Goal: Task Accomplishment & Management: Manage account settings

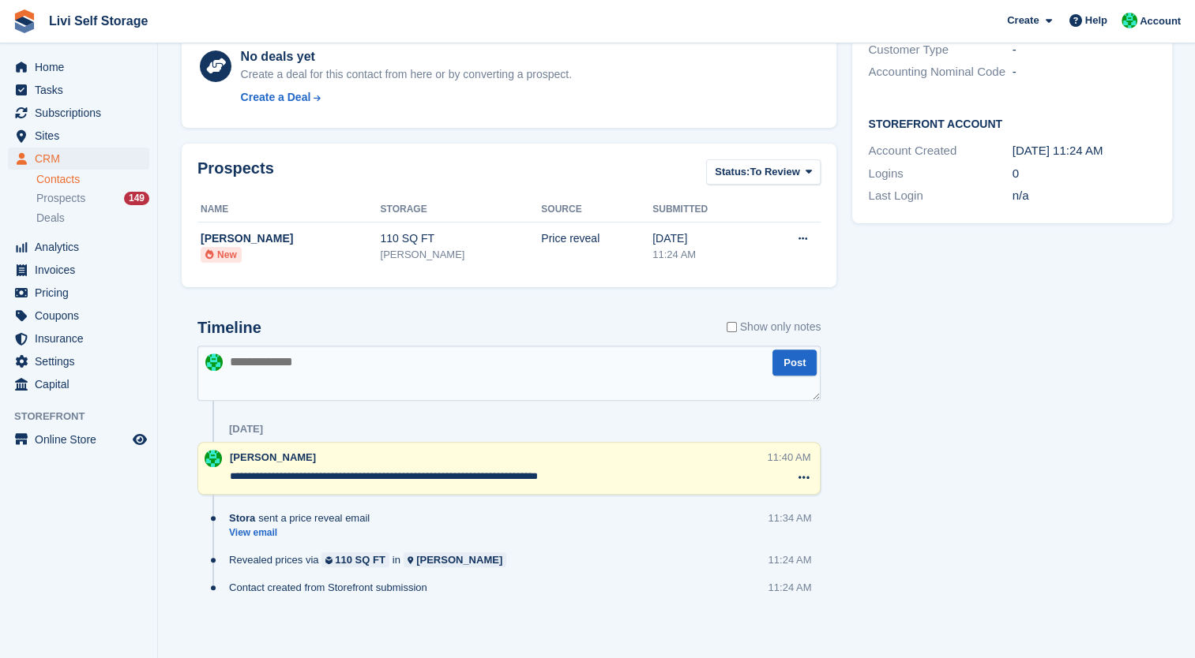
scroll to position [411, 0]
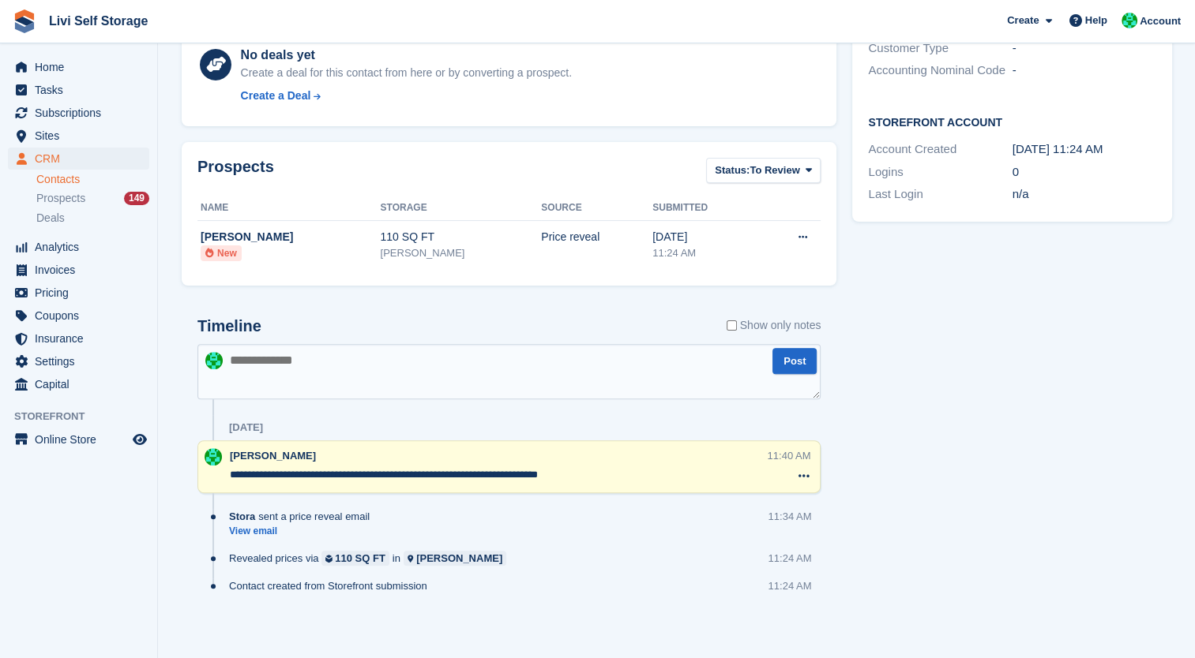
click at [306, 352] on textarea at bounding box center [508, 371] width 623 height 55
type textarea "**********"
click at [799, 367] on button "Post" at bounding box center [794, 361] width 44 height 26
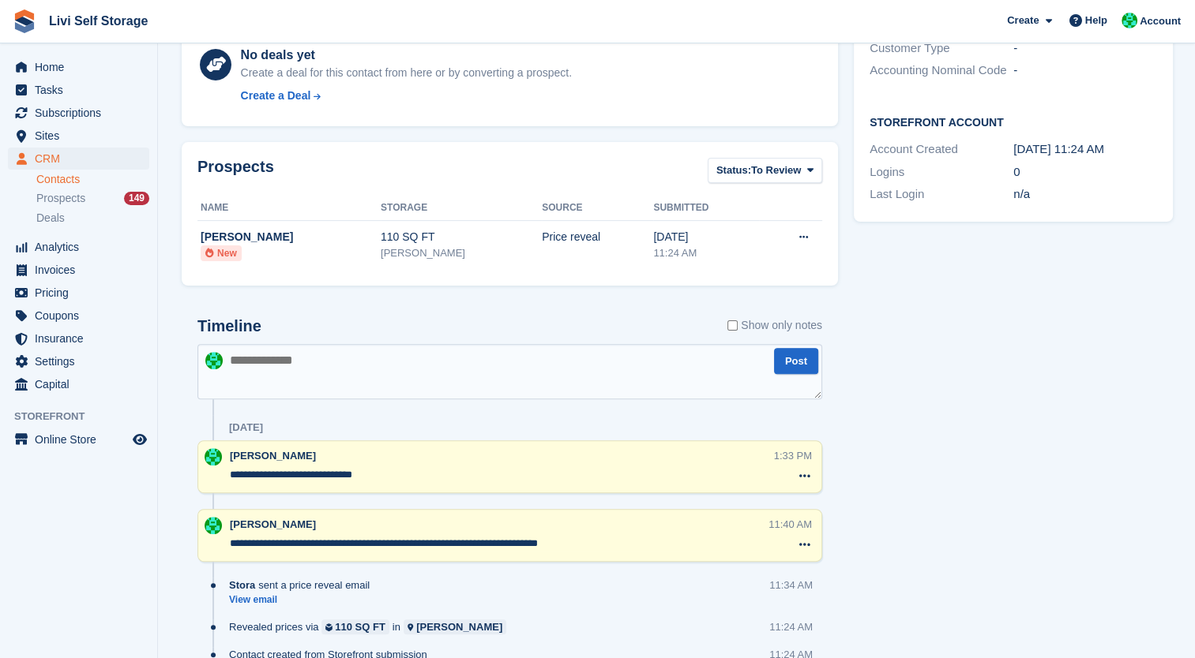
scroll to position [0, 0]
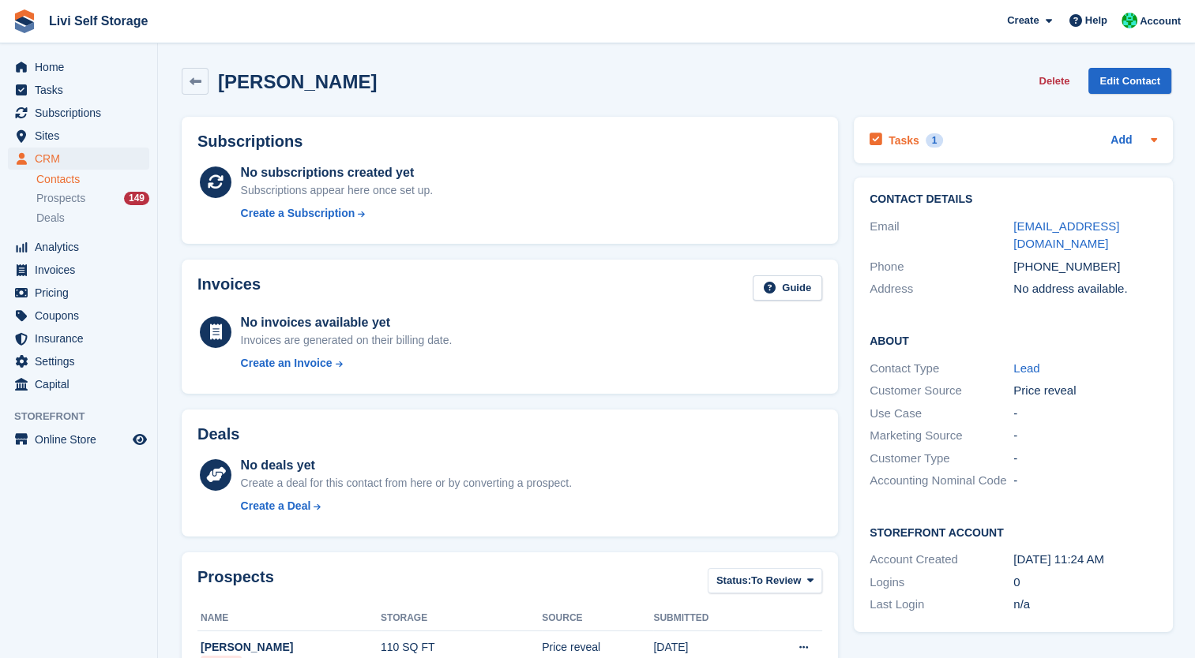
click at [1131, 141] on div "Add" at bounding box center [1133, 140] width 47 height 19
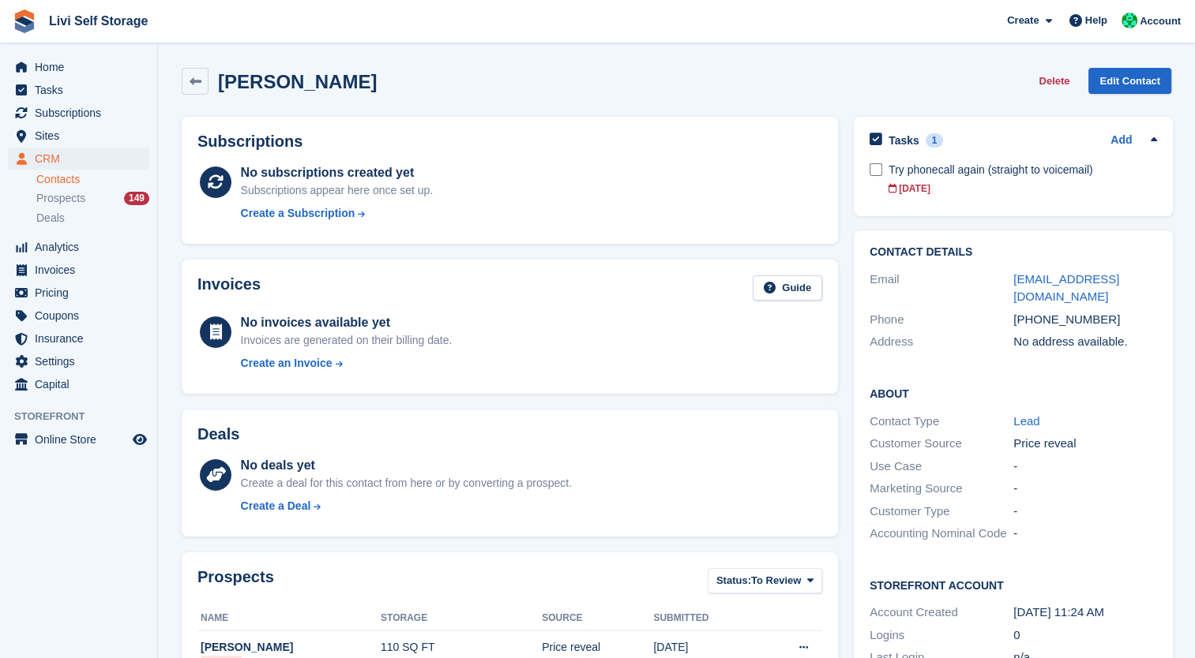
click at [954, 84] on div "Sharon Kyle Delete Edit Contact" at bounding box center [676, 81] width 989 height 27
click at [36, 94] on span "Tasks" at bounding box center [82, 90] width 95 height 22
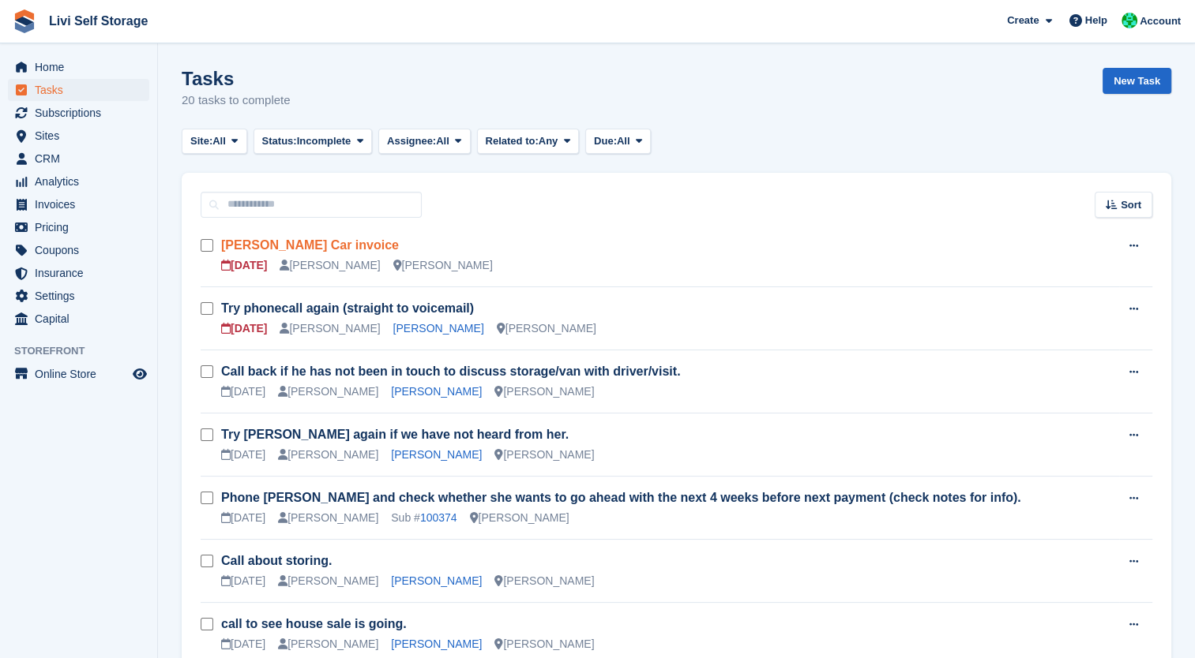
click at [306, 242] on link "Jeff Haider Car invoice" at bounding box center [310, 244] width 178 height 13
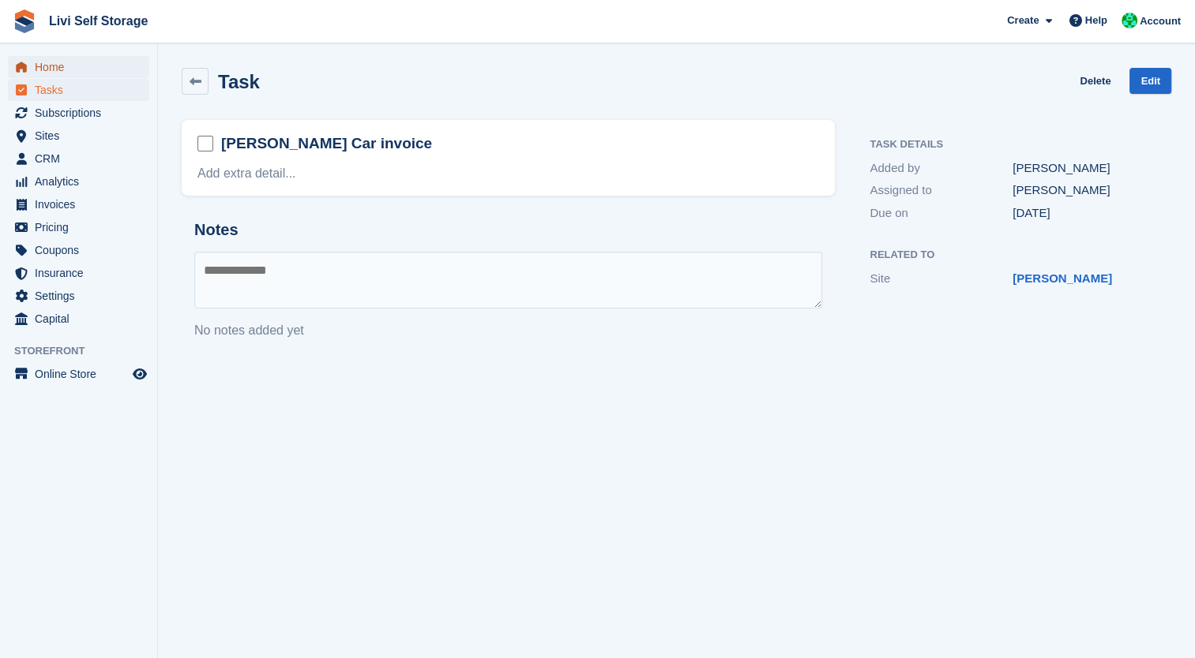
click at [38, 71] on span "Home" at bounding box center [82, 67] width 95 height 22
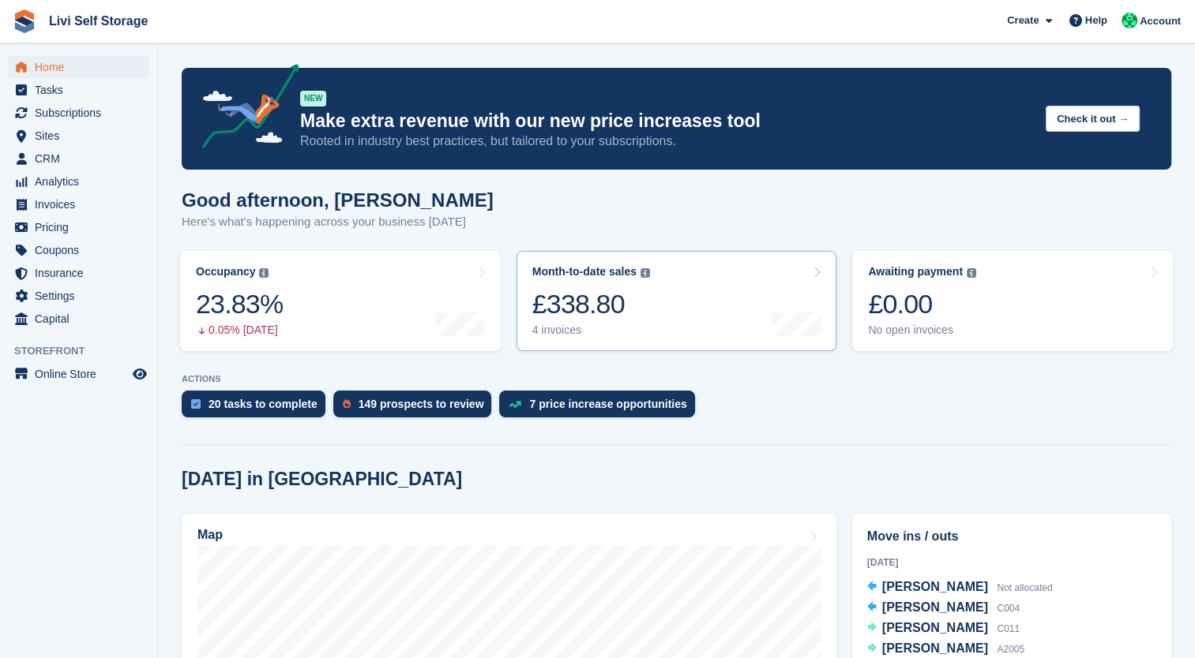
click at [578, 302] on div "£338.80" at bounding box center [591, 304] width 118 height 32
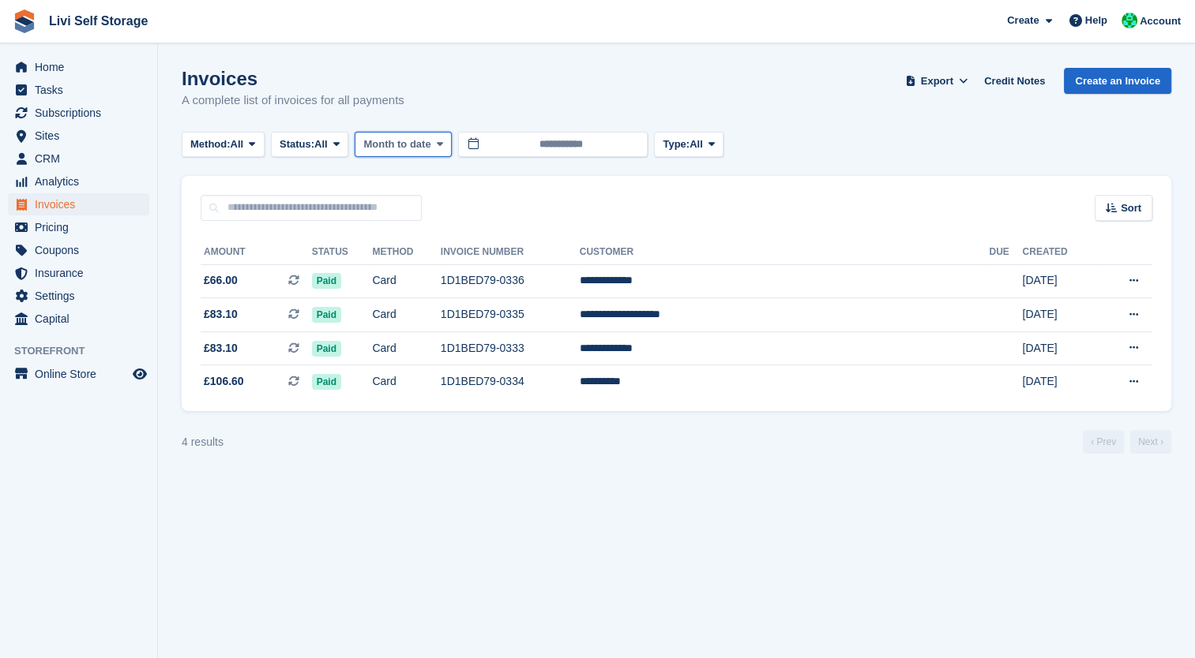
click at [386, 143] on span "Month to date" at bounding box center [396, 145] width 67 height 16
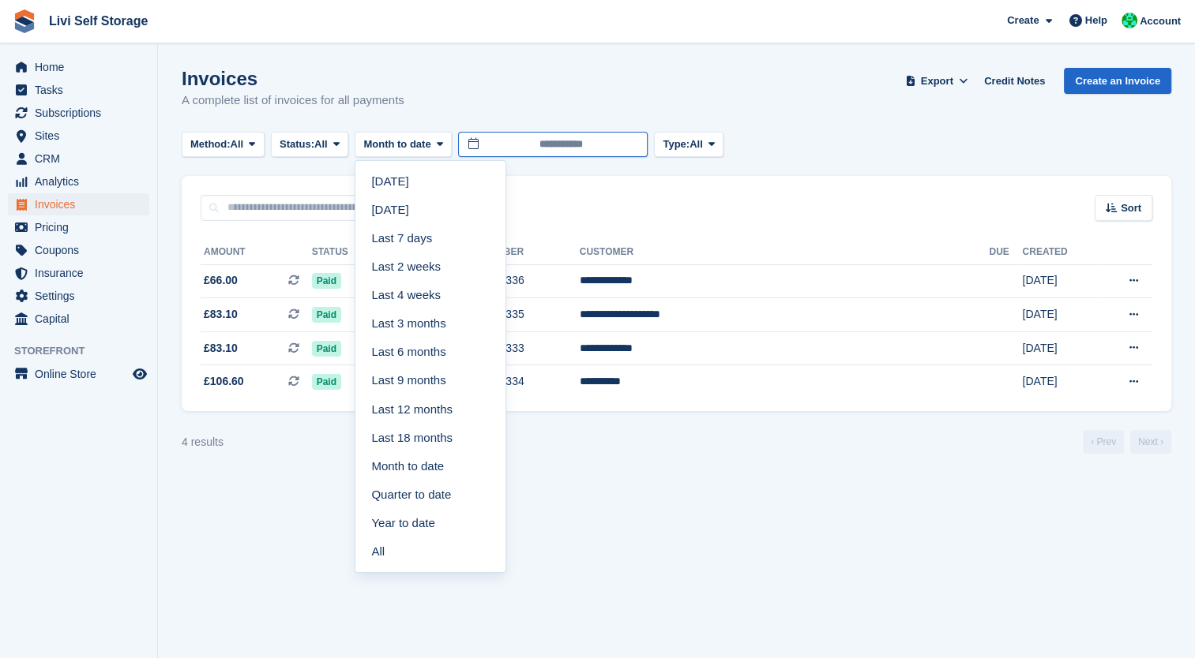
click at [553, 142] on input "**********" at bounding box center [552, 145] width 189 height 26
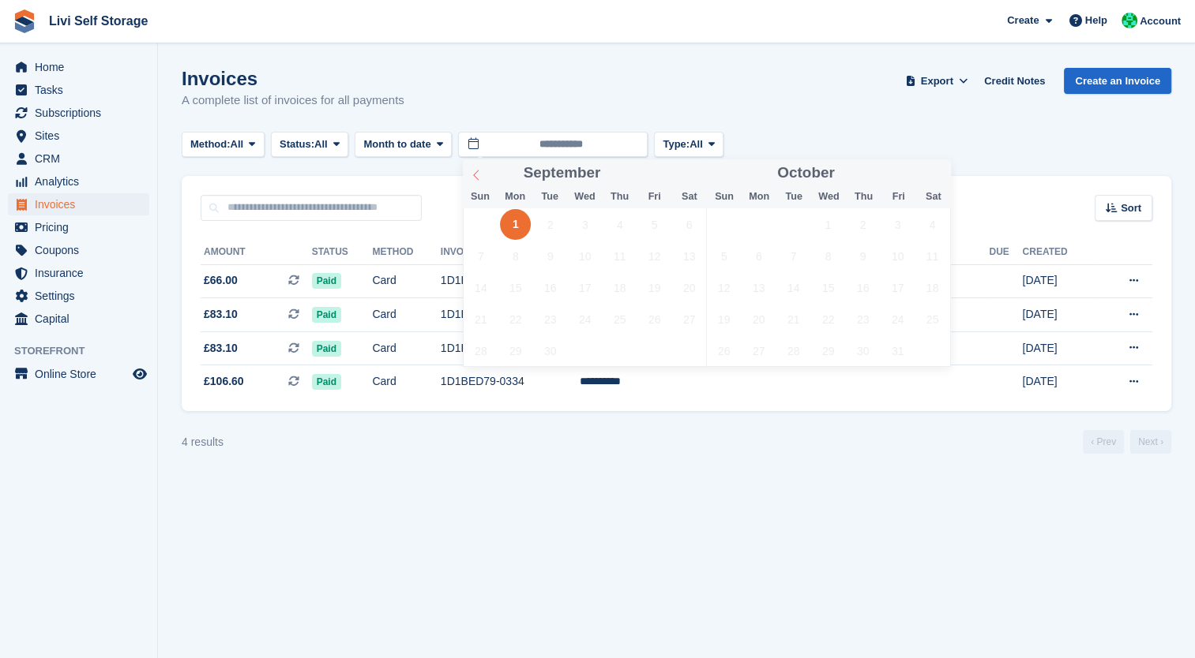
click at [474, 175] on icon at bounding box center [476, 175] width 6 height 10
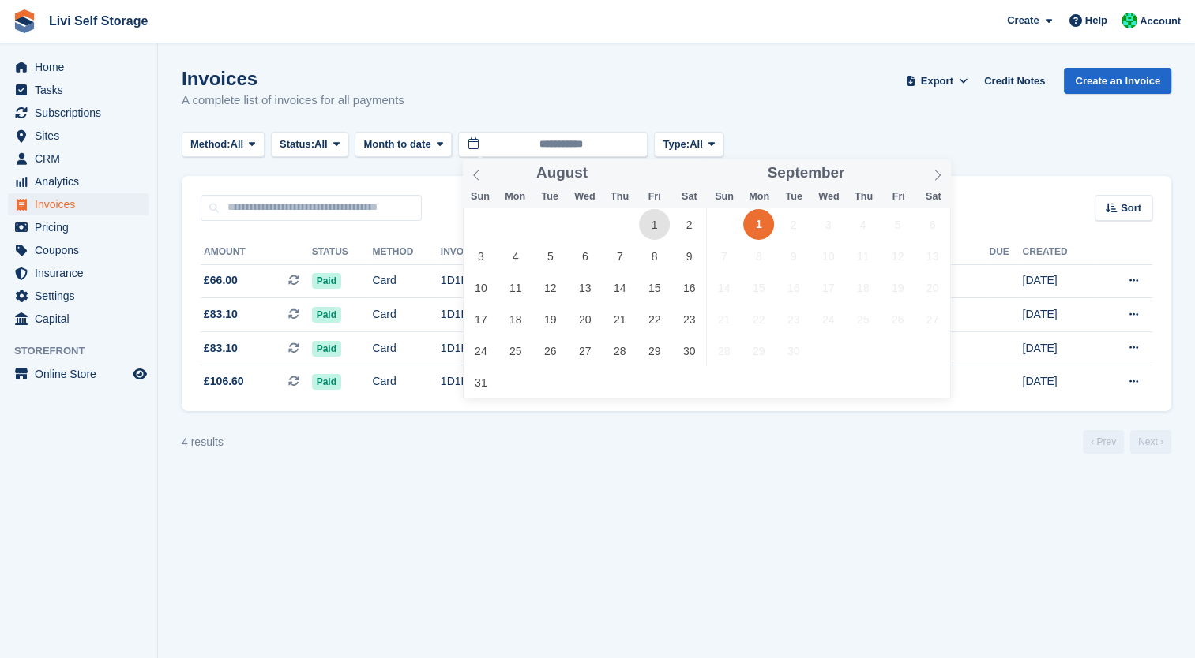
click at [670, 224] on span "1" at bounding box center [654, 224] width 31 height 31
type input "**********"
click at [670, 224] on span "1" at bounding box center [654, 224] width 31 height 31
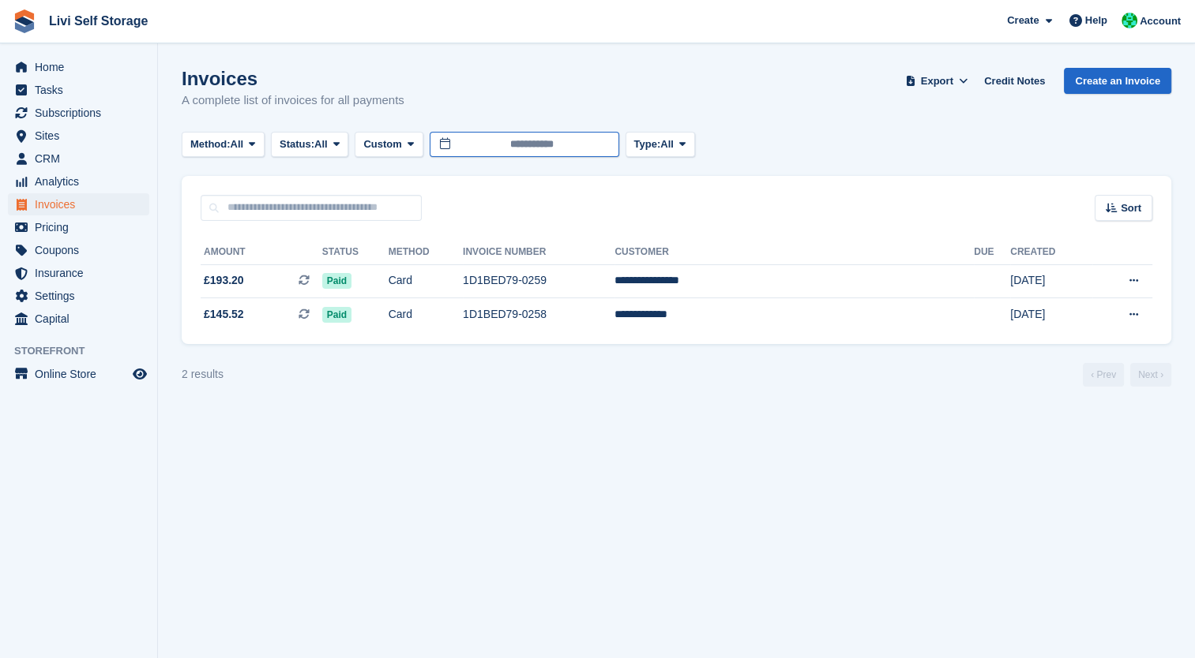
click at [602, 145] on input "**********" at bounding box center [524, 145] width 189 height 26
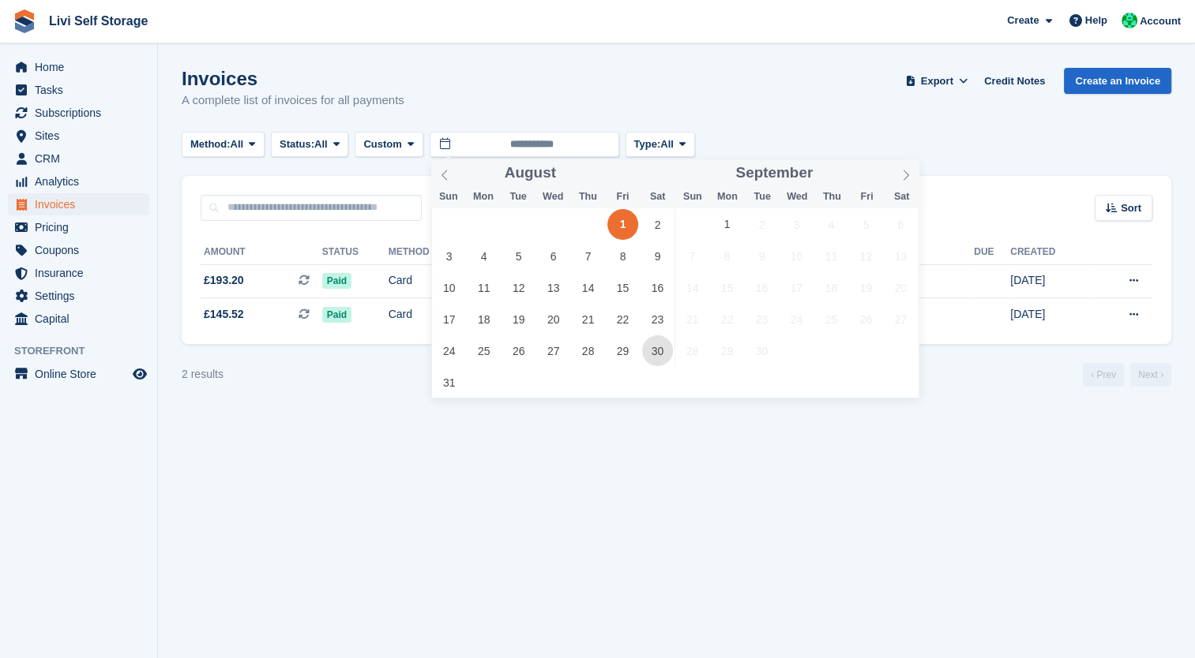
click at [653, 358] on span "30" at bounding box center [657, 351] width 31 height 31
type input "**********"
click at [653, 358] on span "30" at bounding box center [657, 351] width 31 height 31
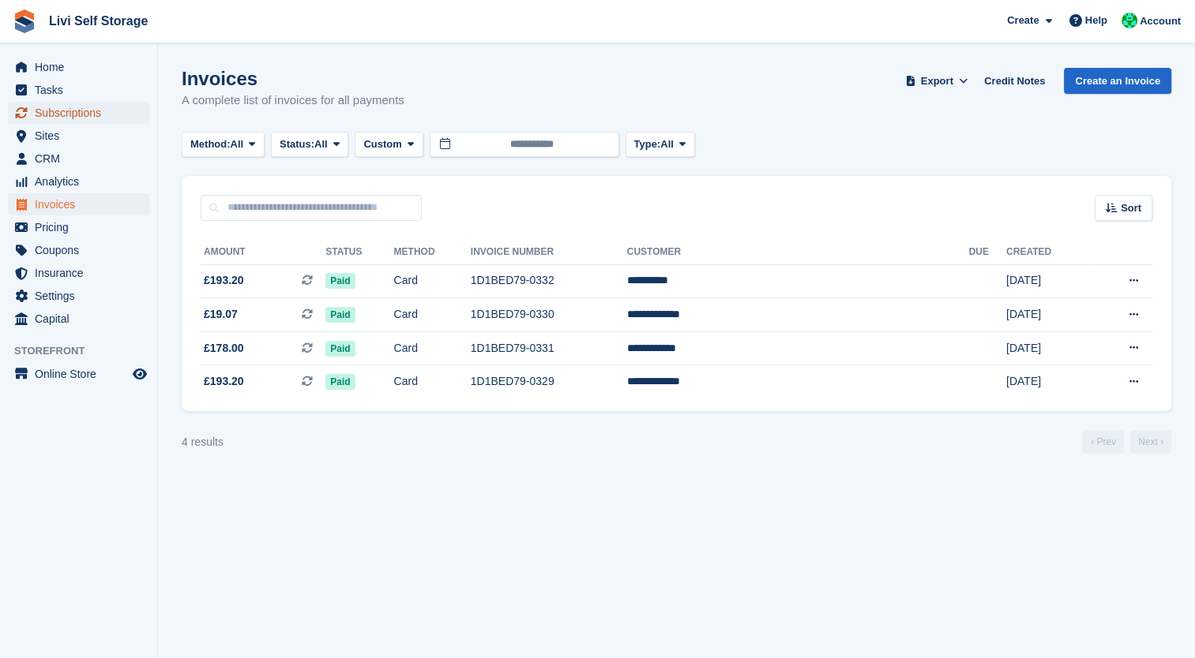
click at [61, 113] on span "Subscriptions" at bounding box center [82, 113] width 95 height 22
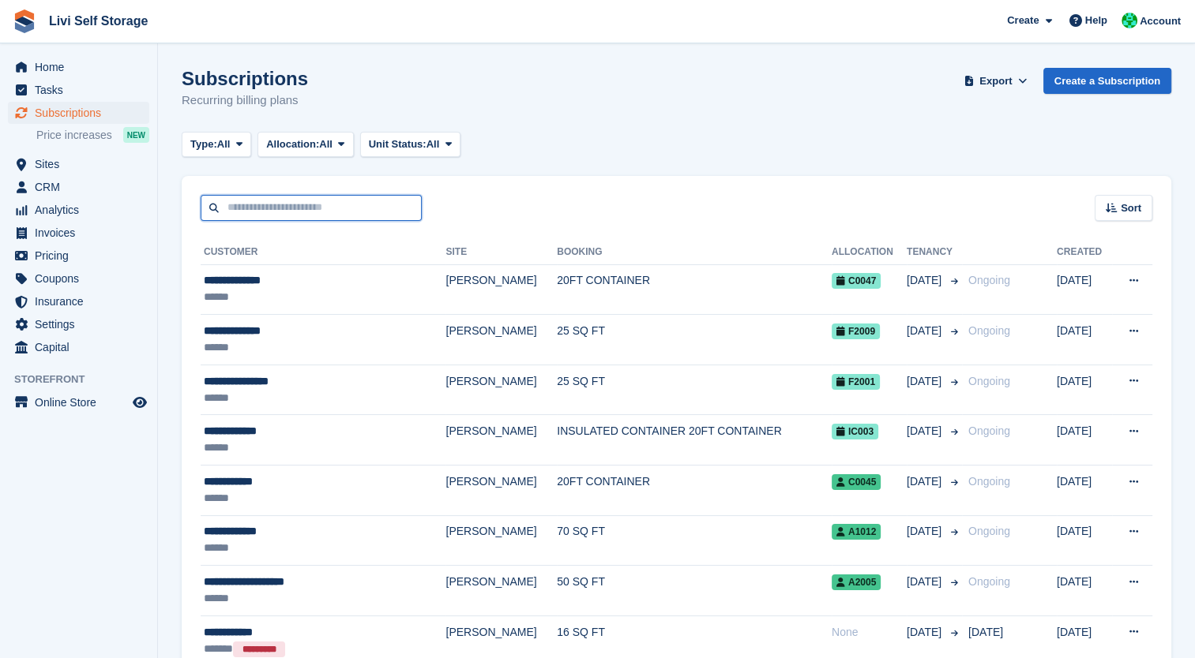
click at [322, 198] on input "text" at bounding box center [311, 208] width 221 height 26
type input "**********"
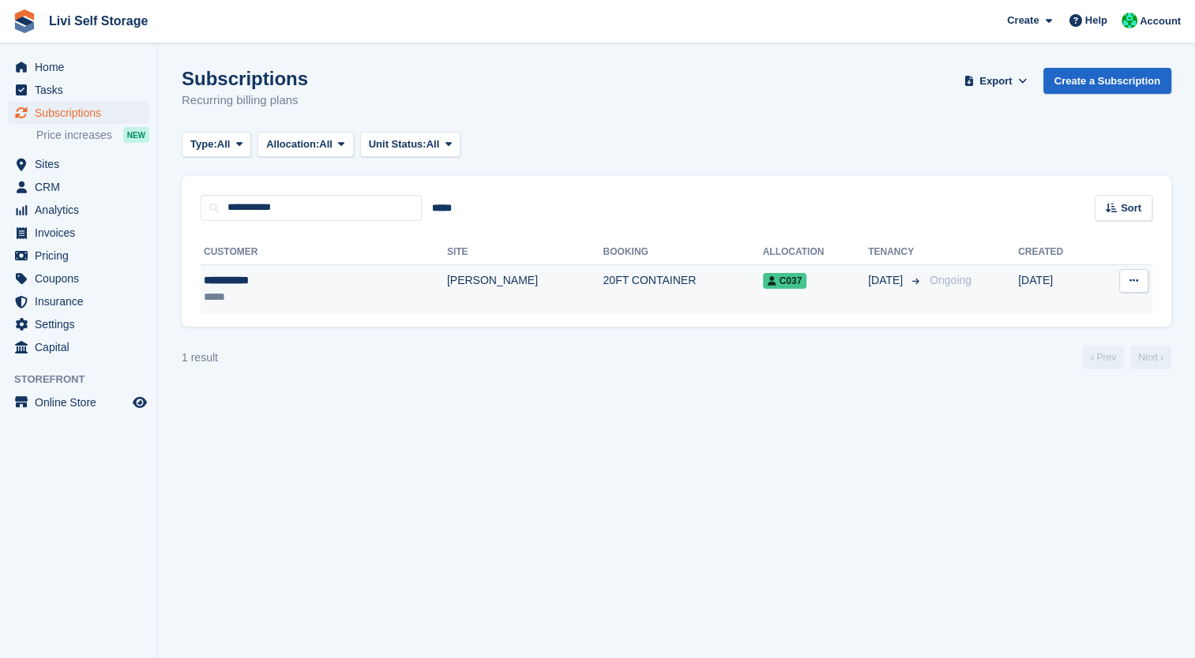
click at [602, 289] on td "20FT CONTAINER" at bounding box center [681, 290] width 159 height 50
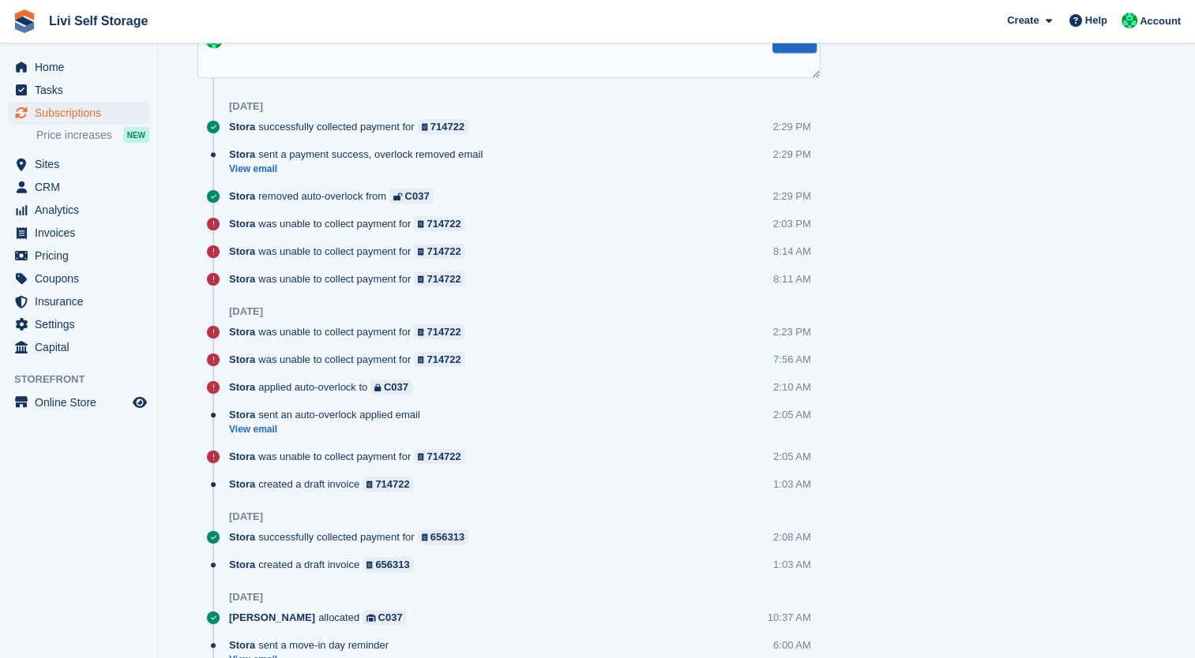
scroll to position [988, 0]
click at [385, 485] on div "714722" at bounding box center [392, 485] width 34 height 15
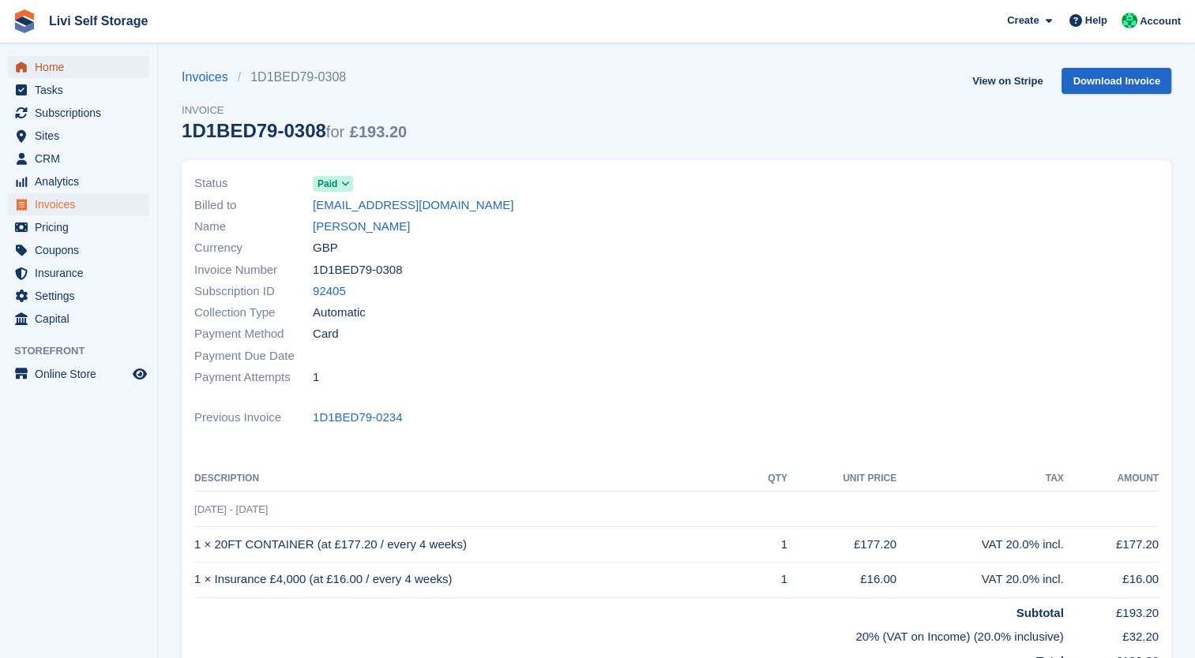
click at [56, 72] on span "Home" at bounding box center [82, 67] width 95 height 22
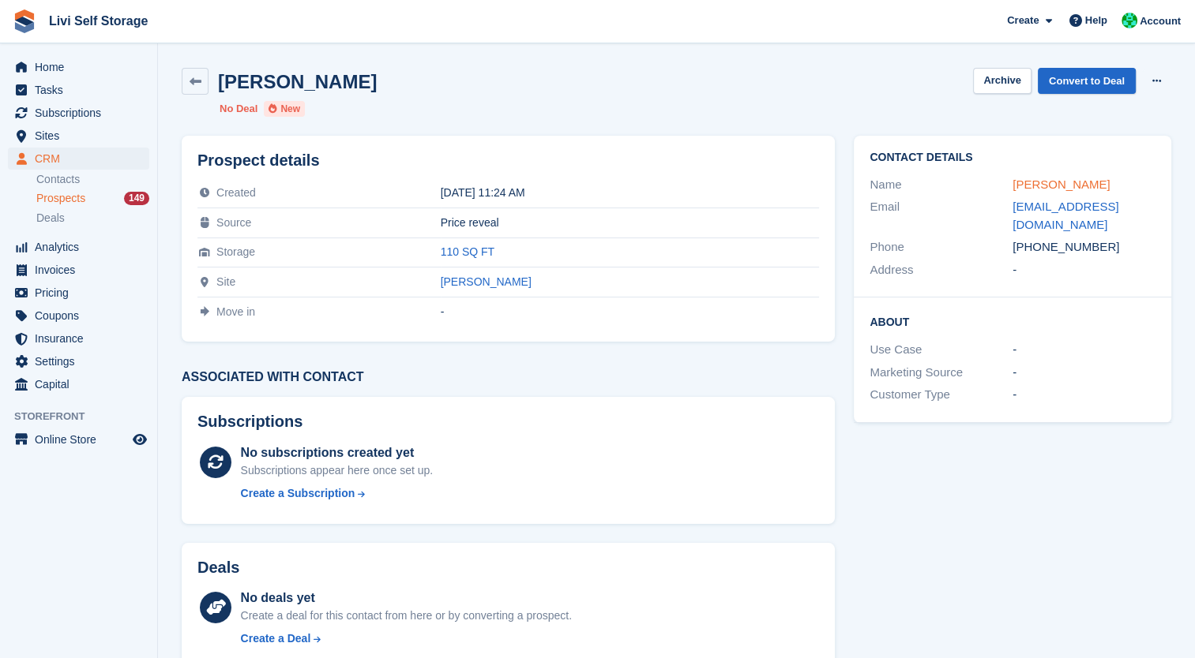
click at [1059, 189] on link "Sharon Kyle" at bounding box center [1060, 184] width 97 height 13
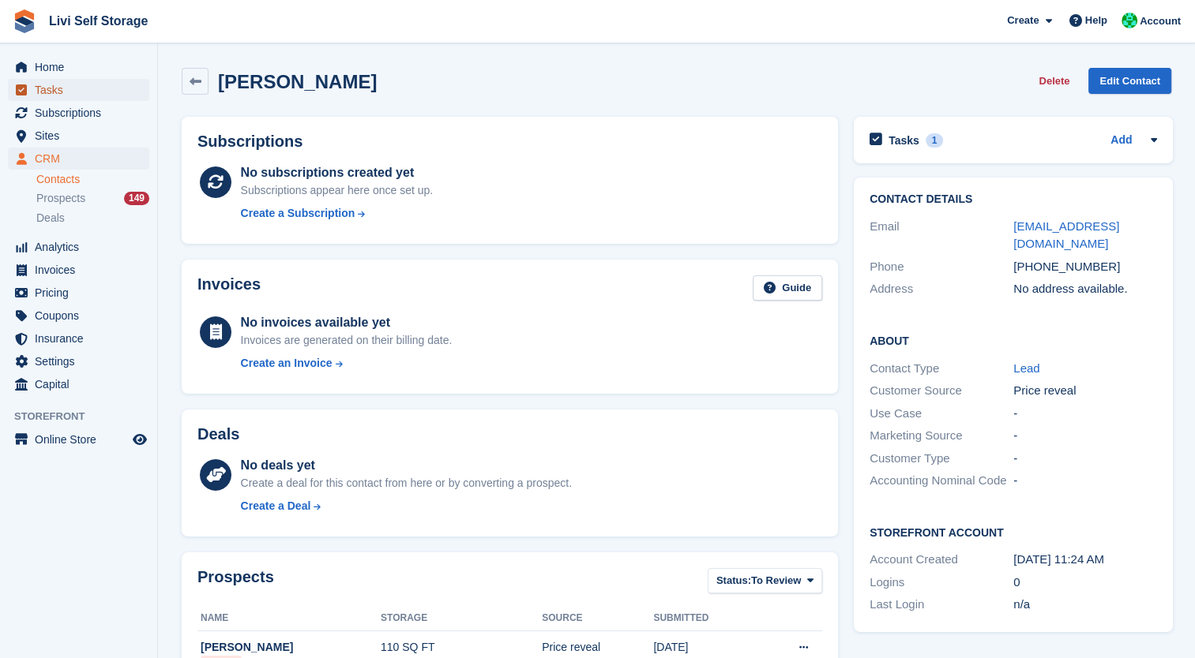
click at [63, 92] on span "Tasks" at bounding box center [82, 90] width 95 height 22
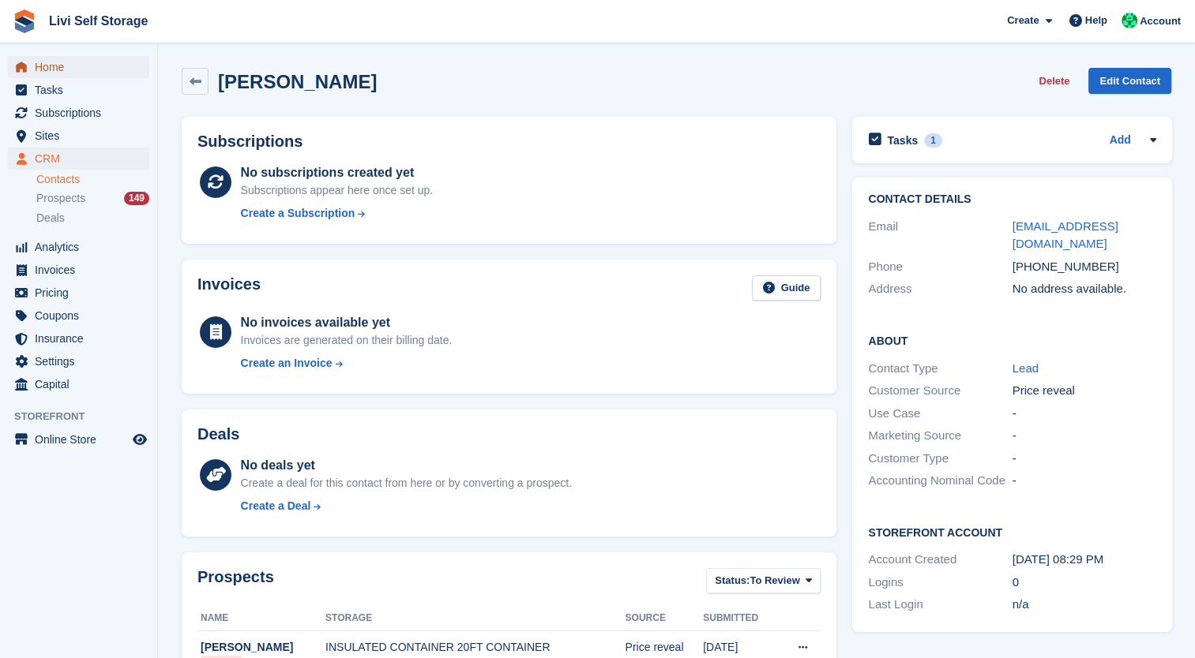
click at [61, 69] on span "Home" at bounding box center [82, 67] width 95 height 22
